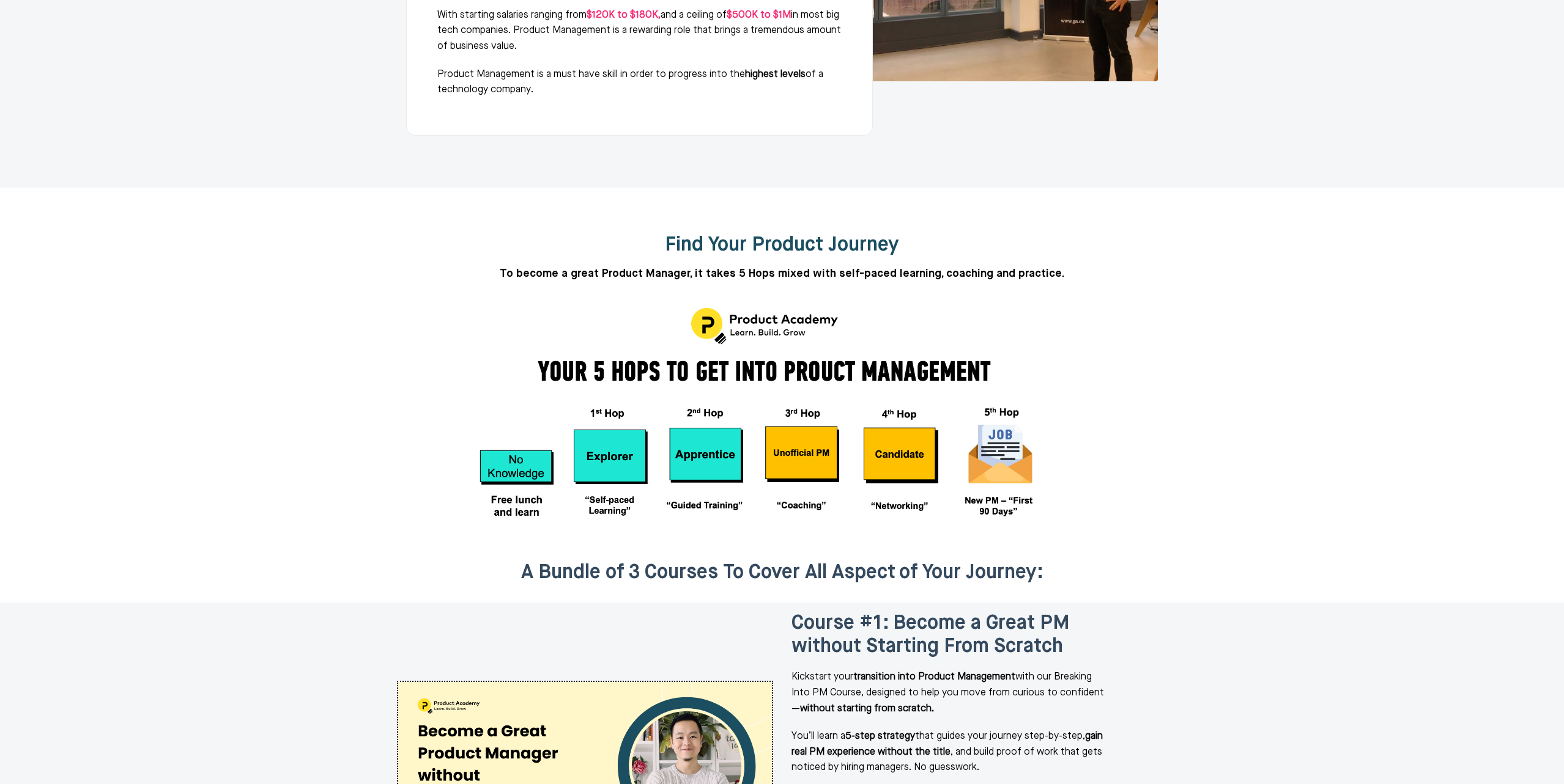
scroll to position [1401, 0]
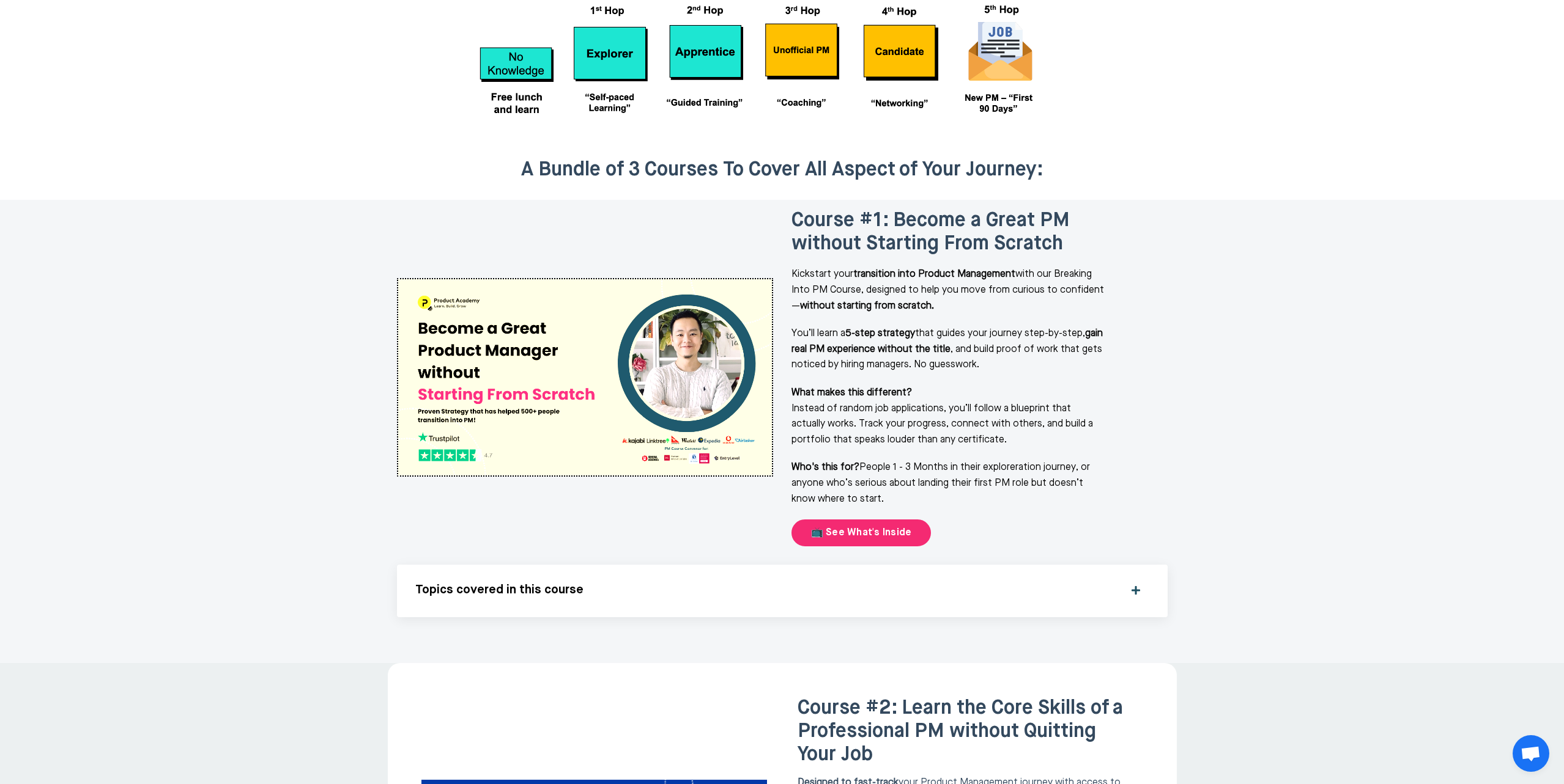
click at [687, 314] on img at bounding box center [585, 377] width 373 height 196
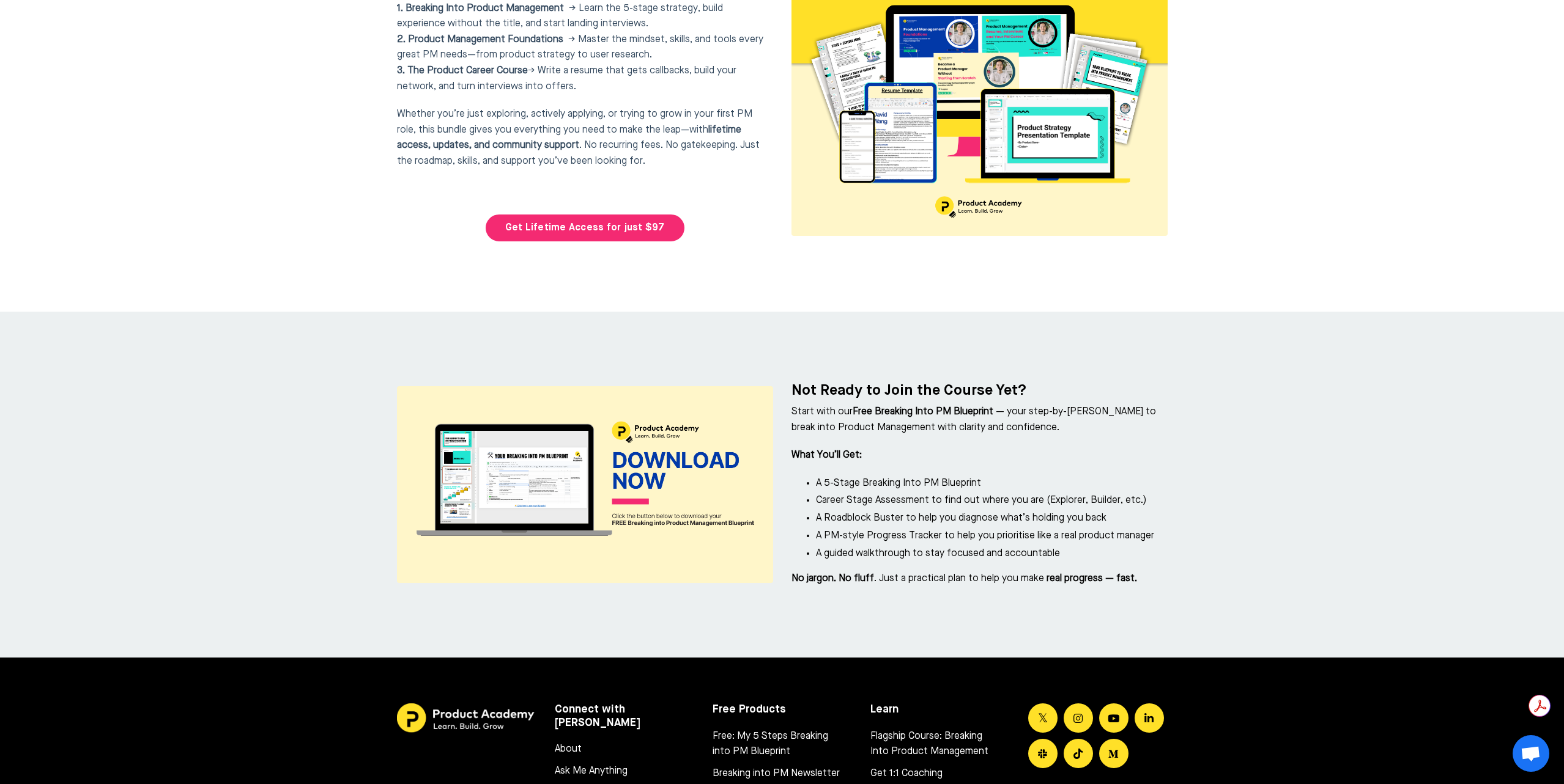
scroll to position [5344, 0]
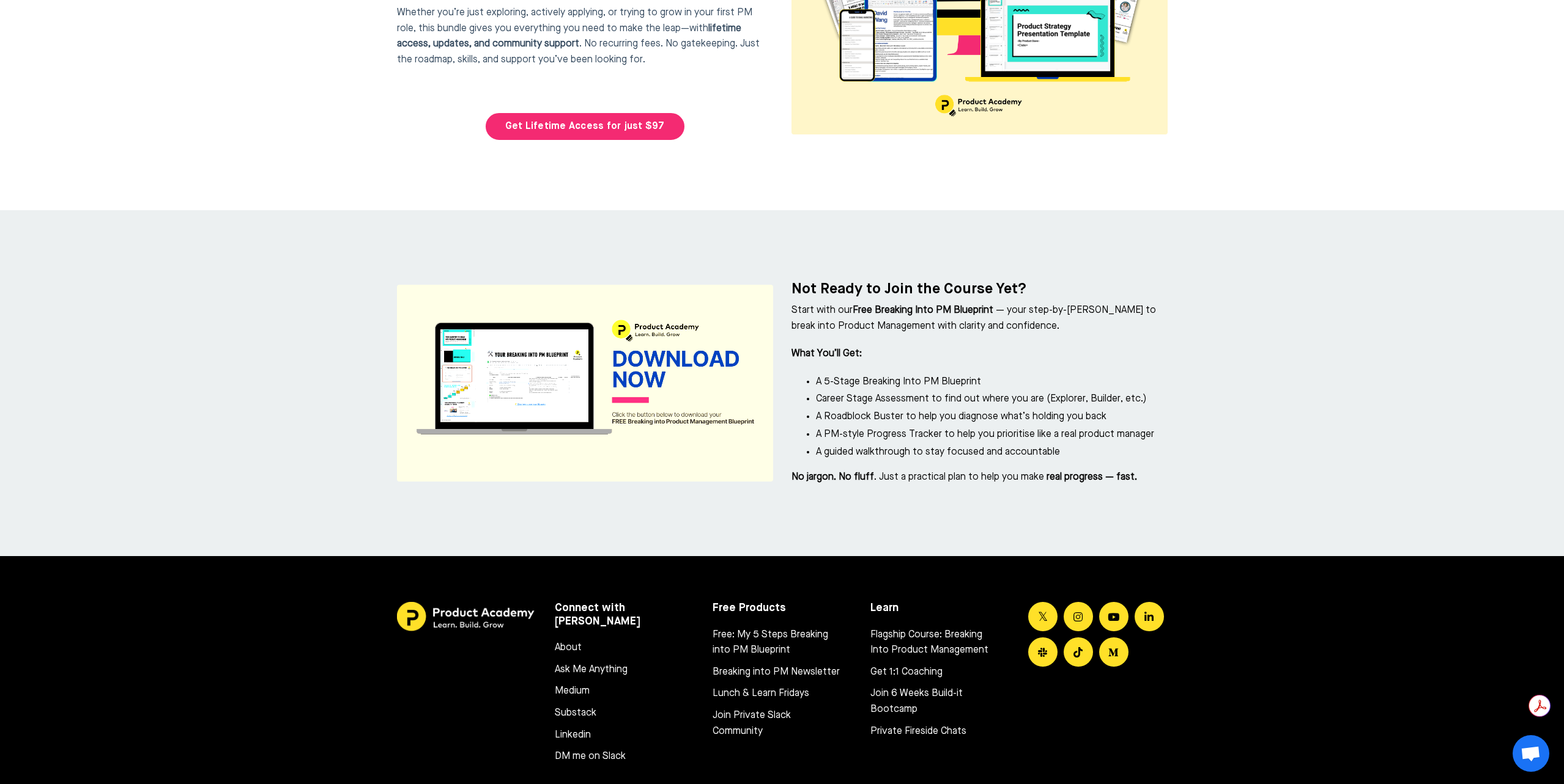
click at [737, 325] on img at bounding box center [584, 384] width 376 height 197
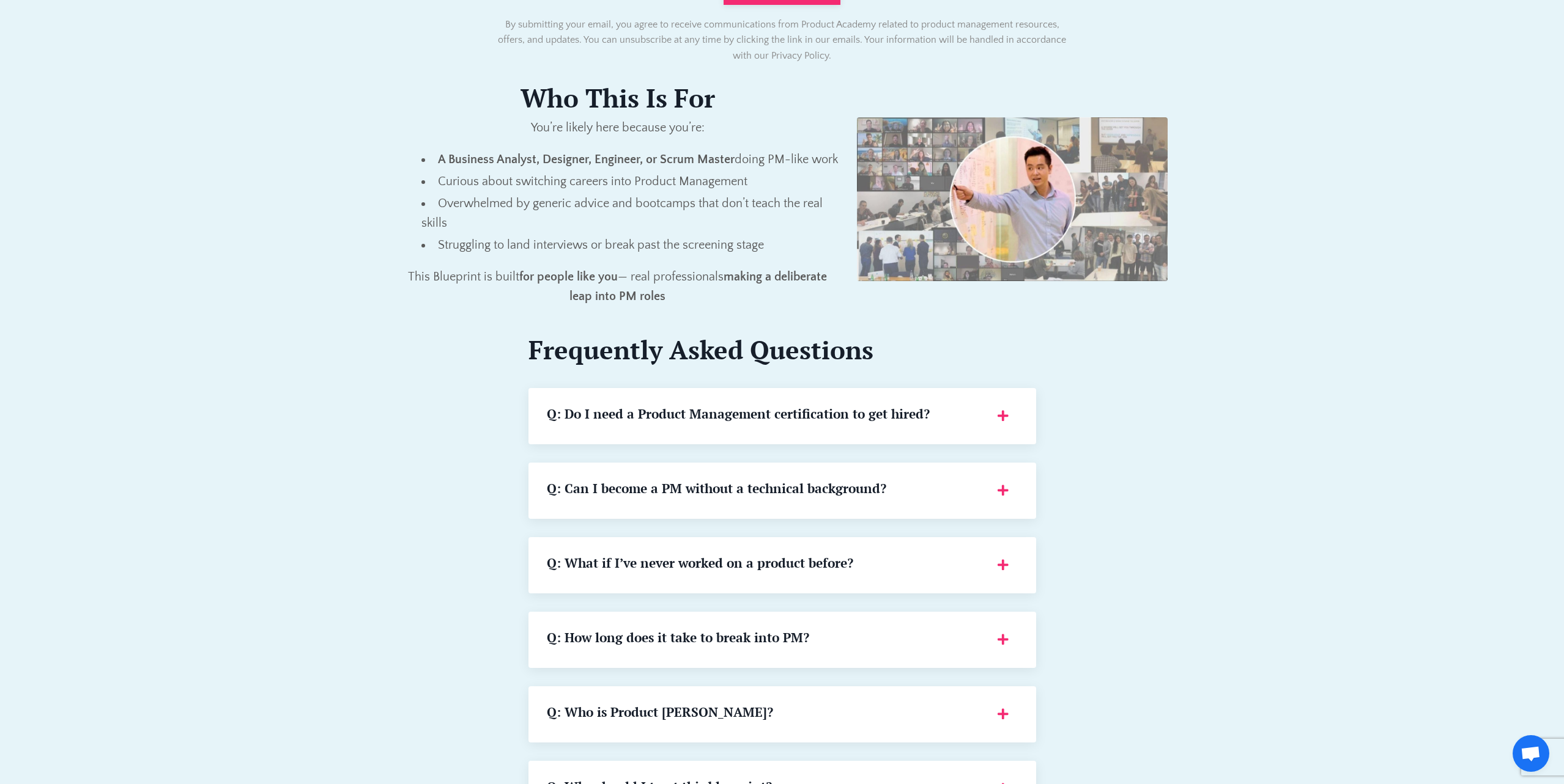
scroll to position [1354, 0]
